Goal: Information Seeking & Learning: Check status

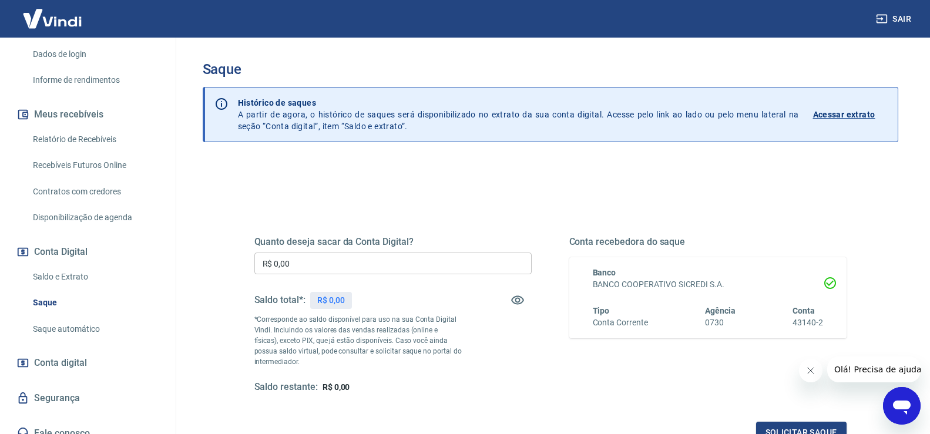
click at [858, 112] on p "Acessar extrato" at bounding box center [844, 115] width 62 height 12
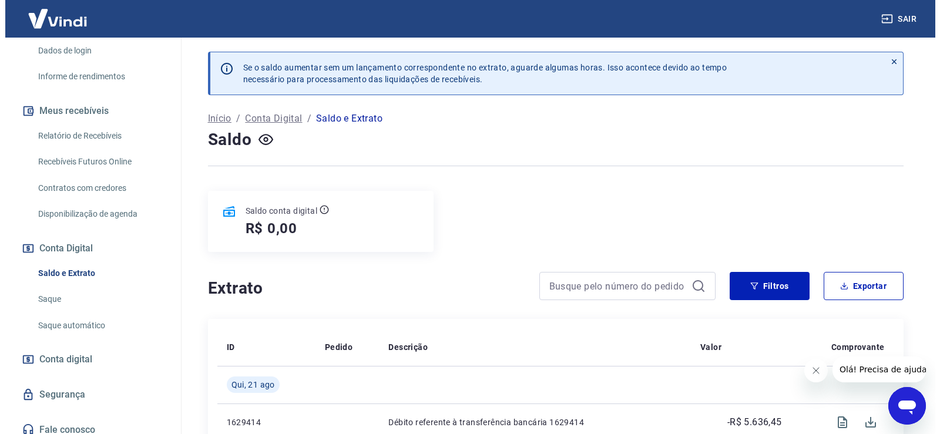
scroll to position [205, 0]
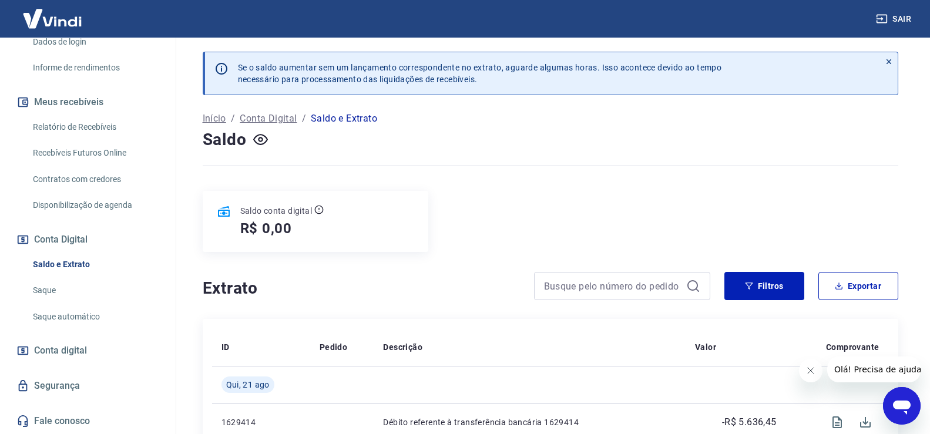
click at [68, 317] on link "Saque automático" at bounding box center [94, 317] width 133 height 24
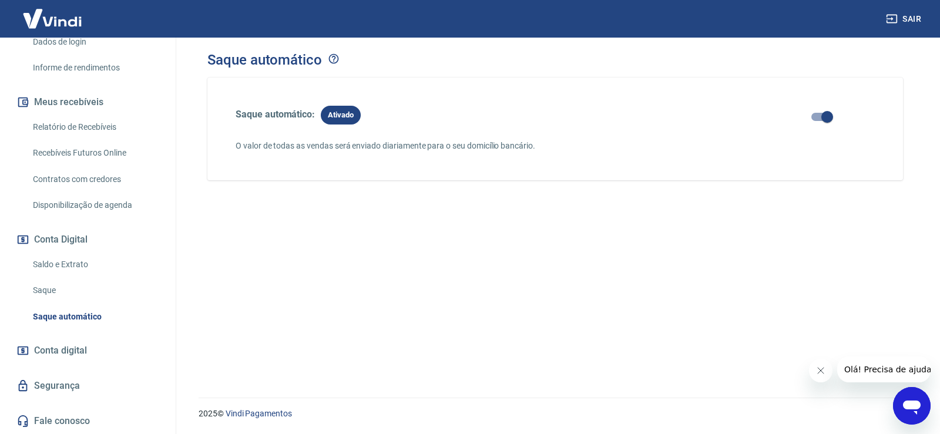
click at [83, 352] on span "Conta digital" at bounding box center [60, 350] width 53 height 16
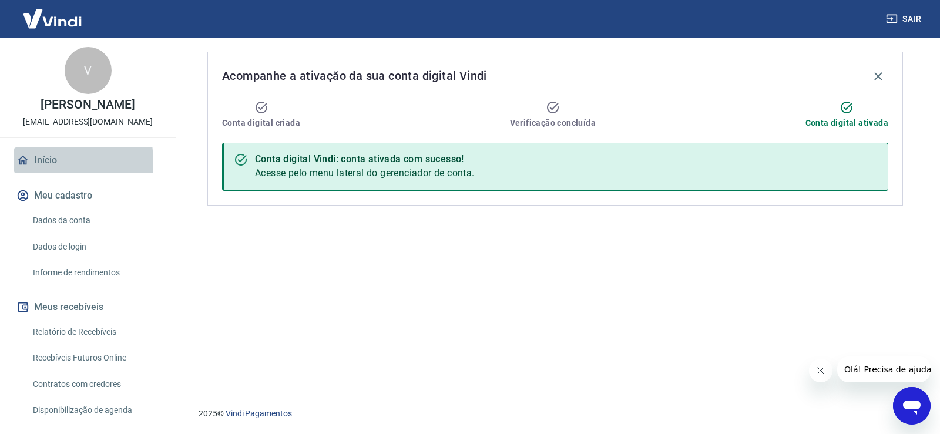
click at [46, 162] on link "Início" at bounding box center [87, 160] width 147 height 26
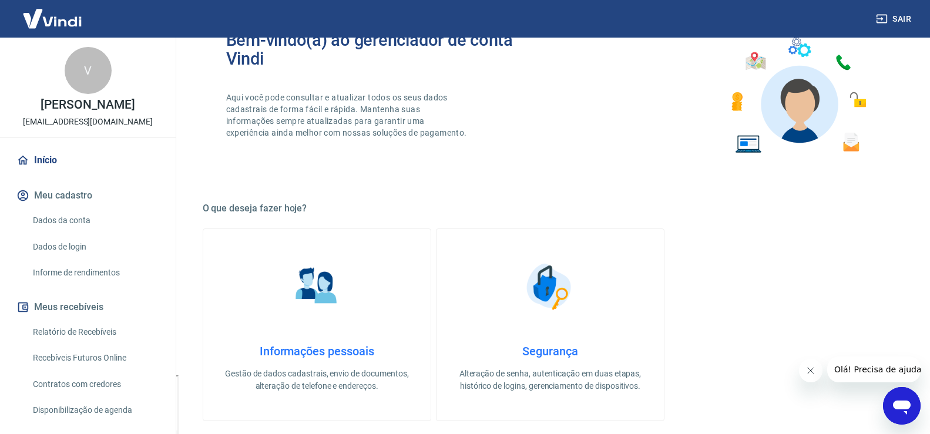
scroll to position [117, 0]
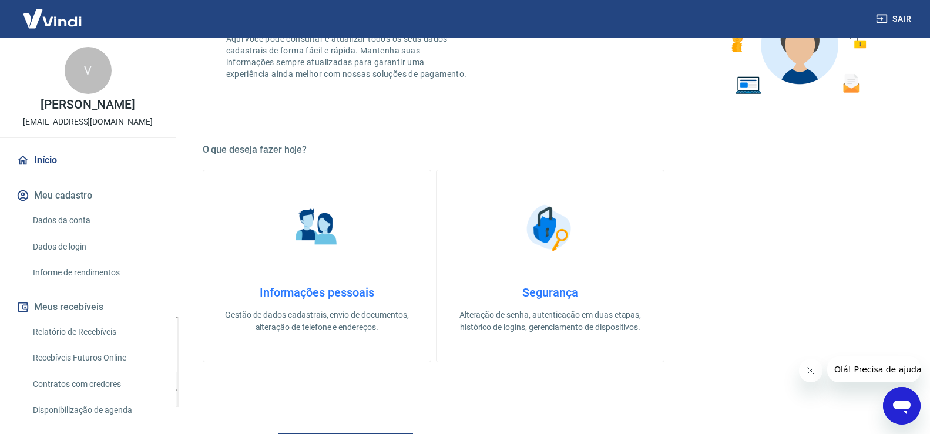
click at [75, 223] on link "Dados da conta" at bounding box center [94, 221] width 133 height 24
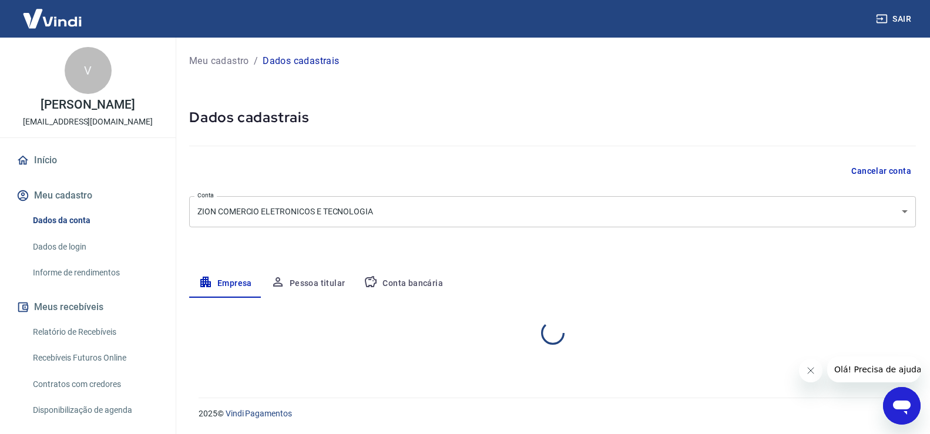
select select "PR"
select select "business"
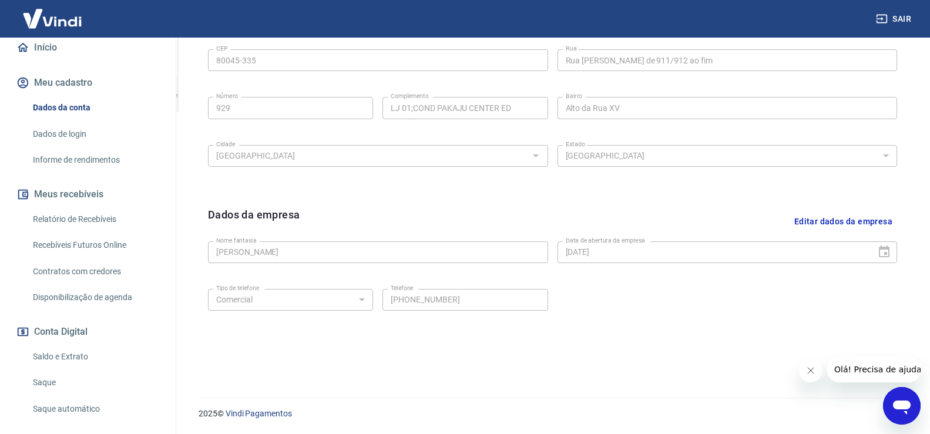
scroll to position [117, 0]
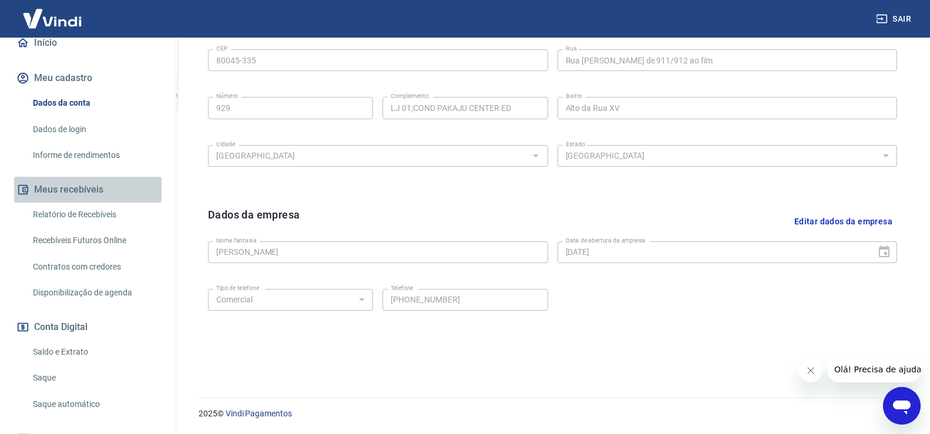
click at [95, 185] on button "Meus recebíveis" at bounding box center [87, 190] width 147 height 26
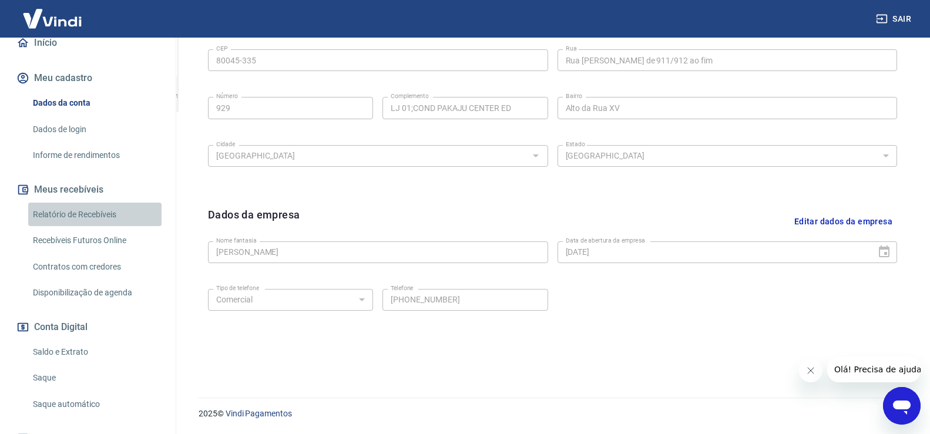
click at [104, 214] on link "Relatório de Recebíveis" at bounding box center [94, 215] width 133 height 24
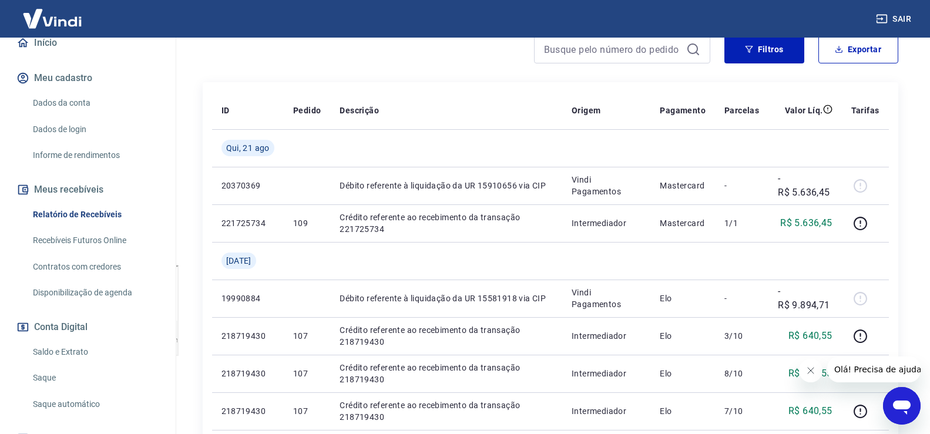
scroll to position [176, 0]
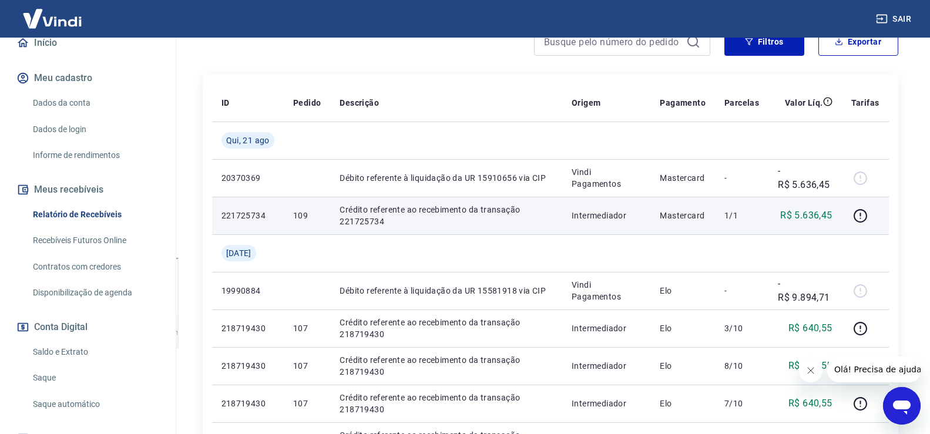
click at [501, 213] on p "Crédito referente ao recebimento da transação 221725734" at bounding box center [446, 215] width 213 height 23
click at [861, 213] on icon "button" at bounding box center [860, 215] width 1 height 4
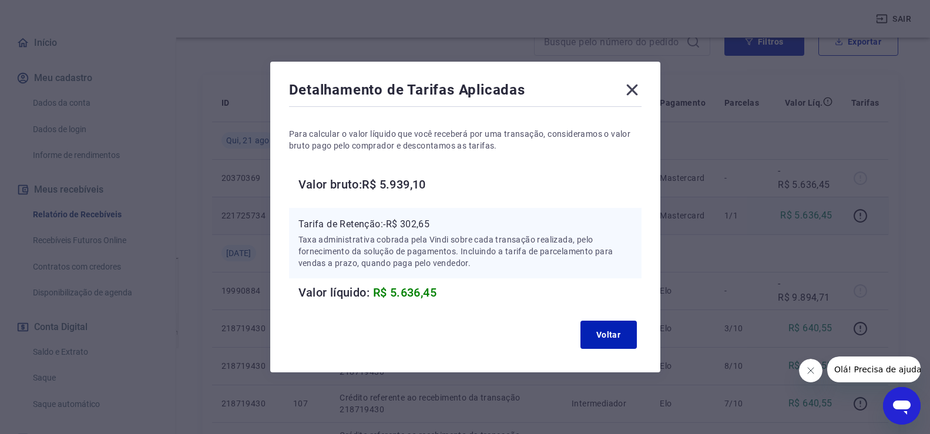
click at [464, 240] on p "Taxa administrativa cobrada pela Vindi sobre cada transação realizada, pelo for…" at bounding box center [465, 251] width 334 height 35
click at [642, 89] on icon at bounding box center [632, 89] width 19 height 19
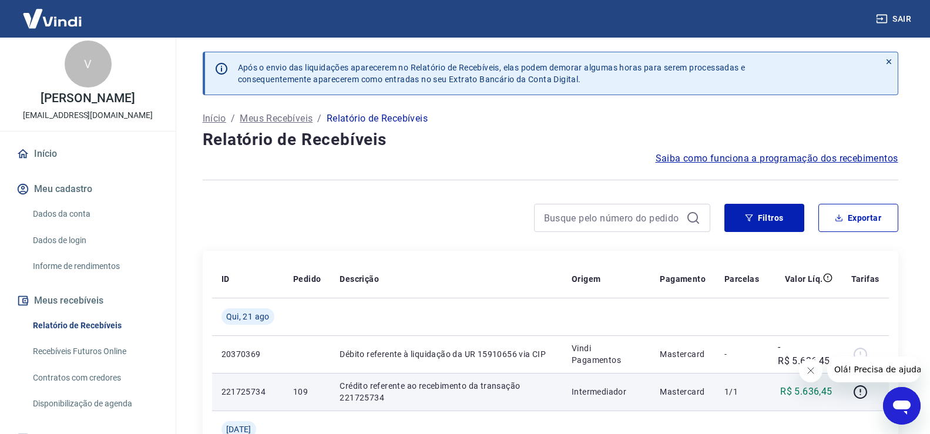
scroll to position [0, 0]
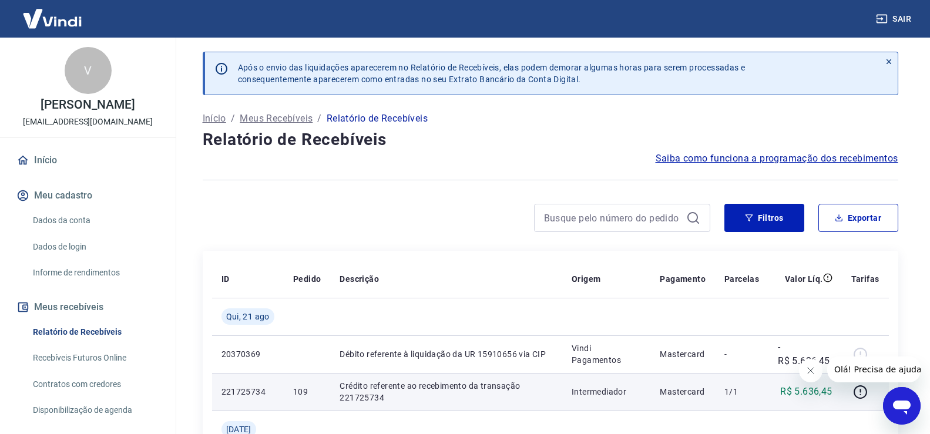
click at [69, 17] on img at bounding box center [52, 19] width 76 height 36
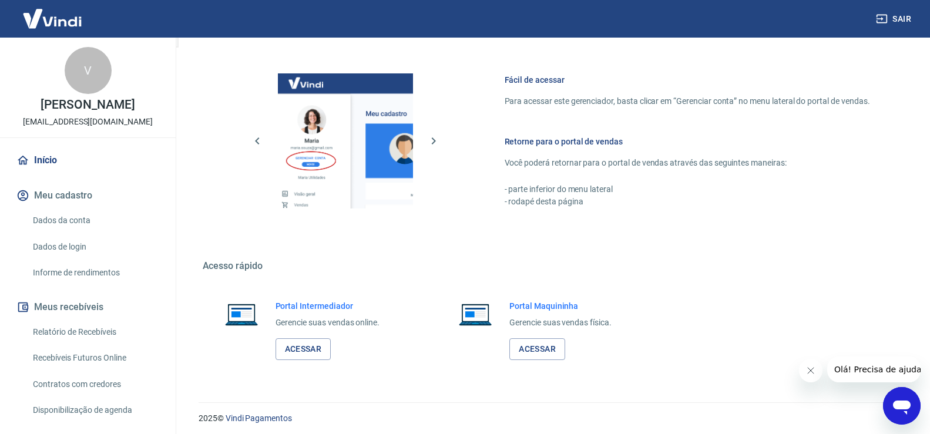
scroll to position [482, 0]
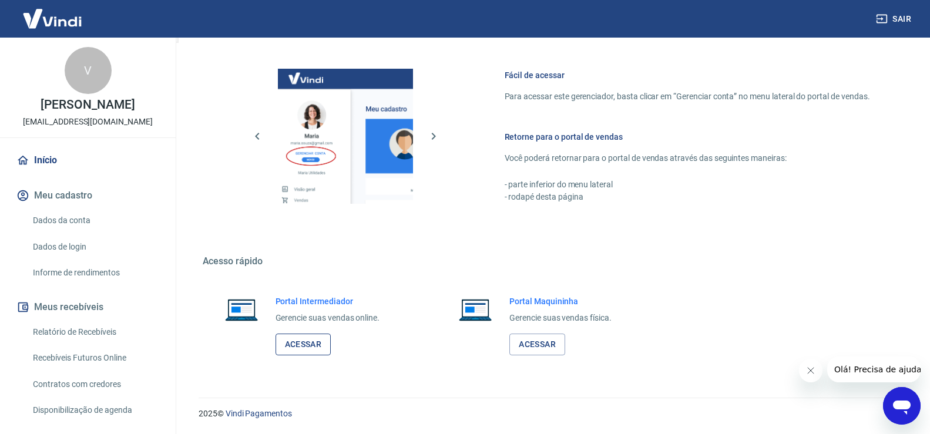
click at [308, 345] on link "Acessar" at bounding box center [304, 345] width 56 height 22
